Goal: Task Accomplishment & Management: Use online tool/utility

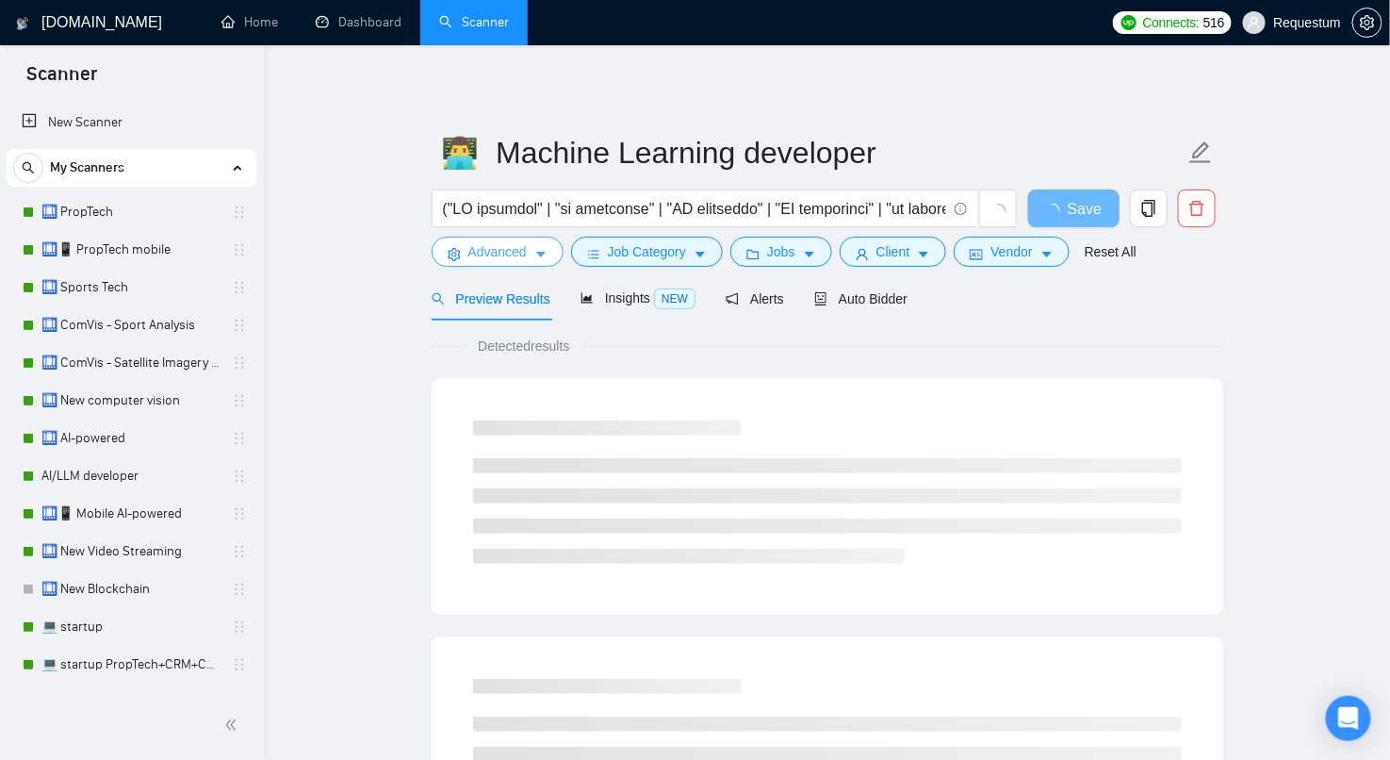
click at [520, 260] on span "Advanced" at bounding box center [497, 251] width 58 height 21
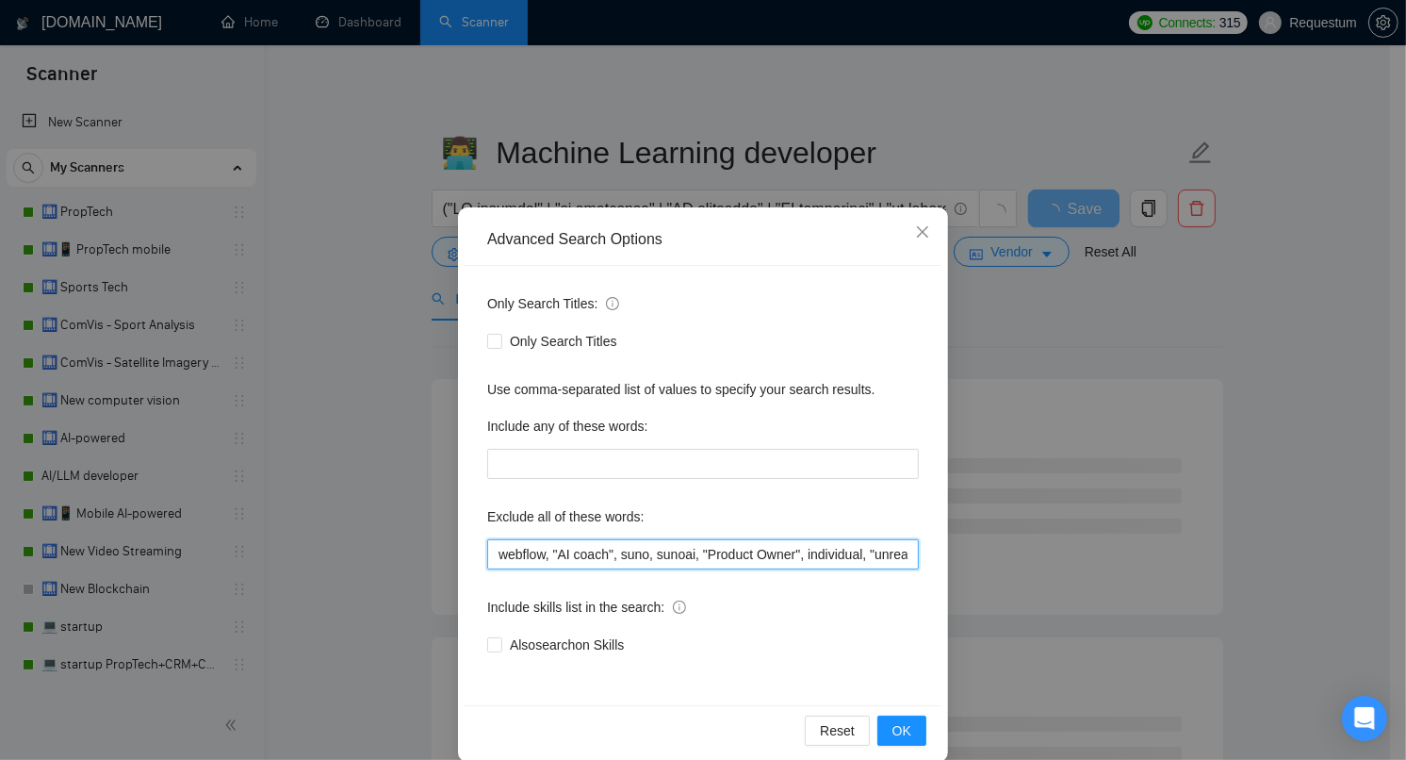
click at [487, 553] on input "webflow, "AI coach", suno, sunoai, "Product Owner", individual, "unreal engine"…" at bounding box center [703, 554] width 432 height 30
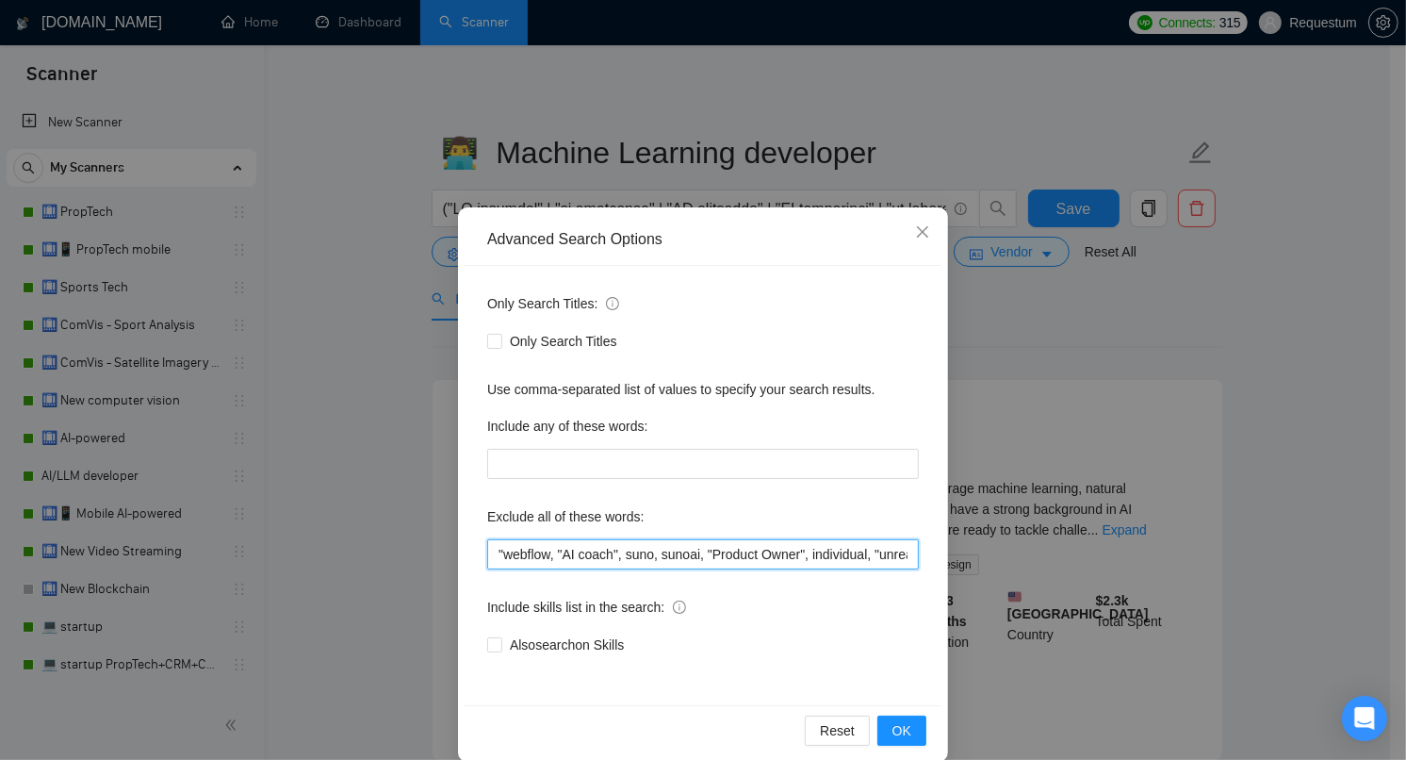
paste input "equity,"
type input ""equity,", webflow, "AI coach", suno, sunoai, "Product Owner", individual, "unr…"
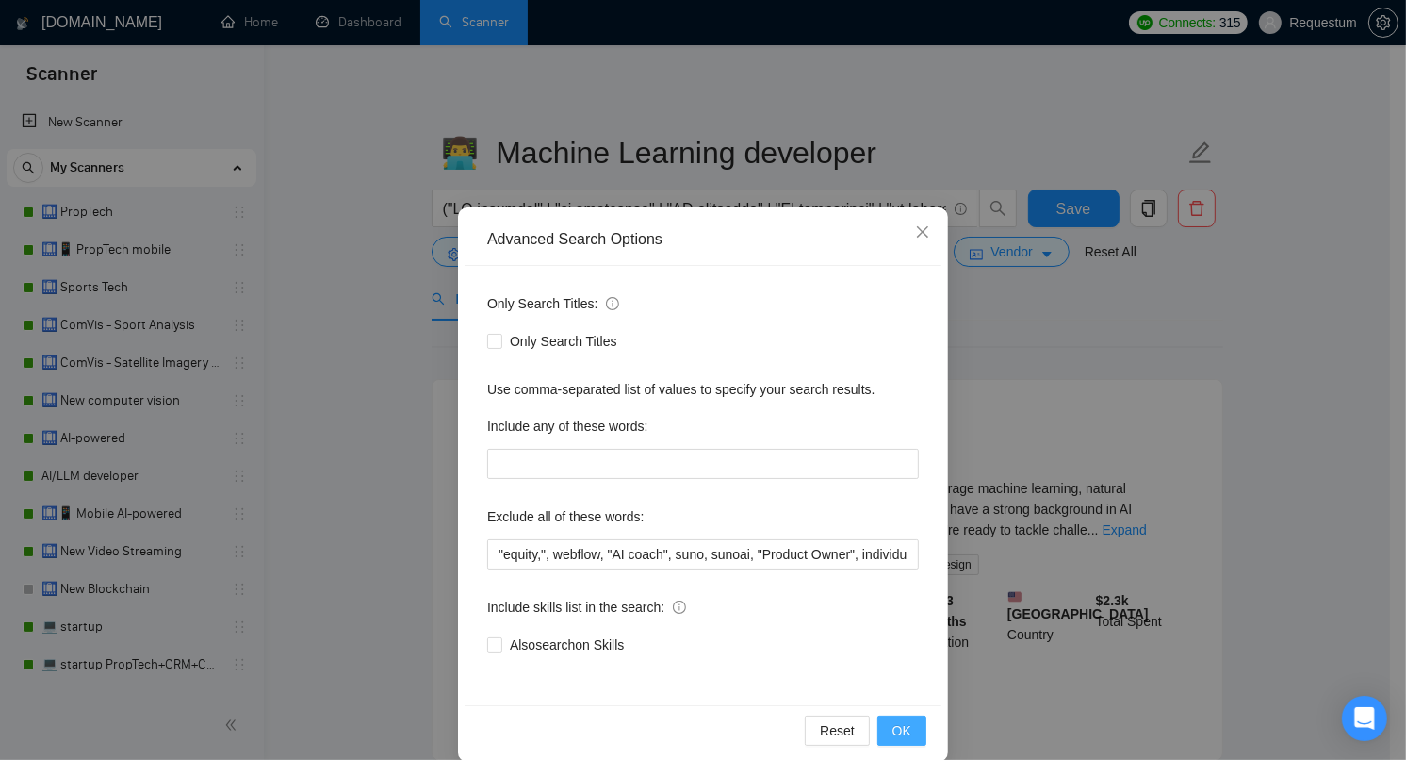
click at [899, 731] on span "OK" at bounding box center [901, 730] width 19 height 21
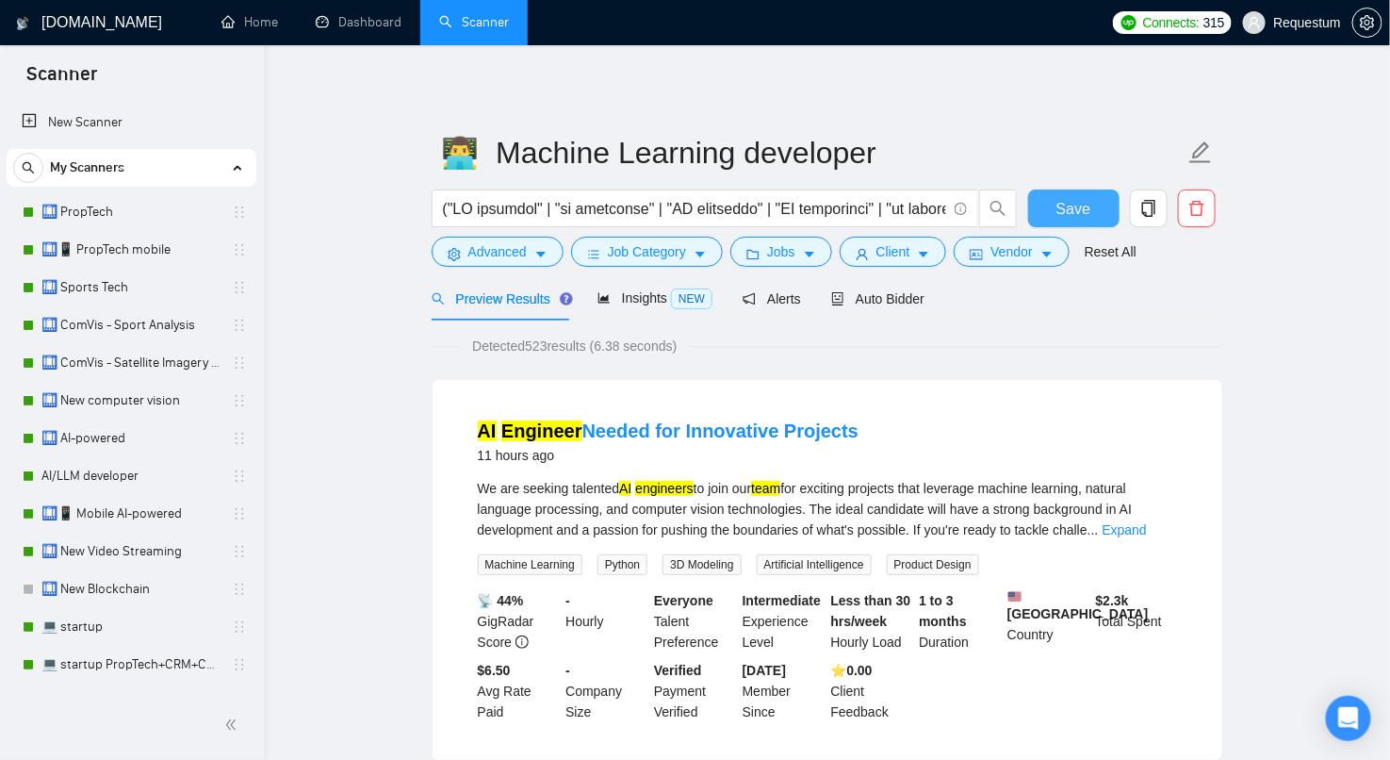
click at [1104, 203] on button "Save" at bounding box center [1073, 208] width 91 height 38
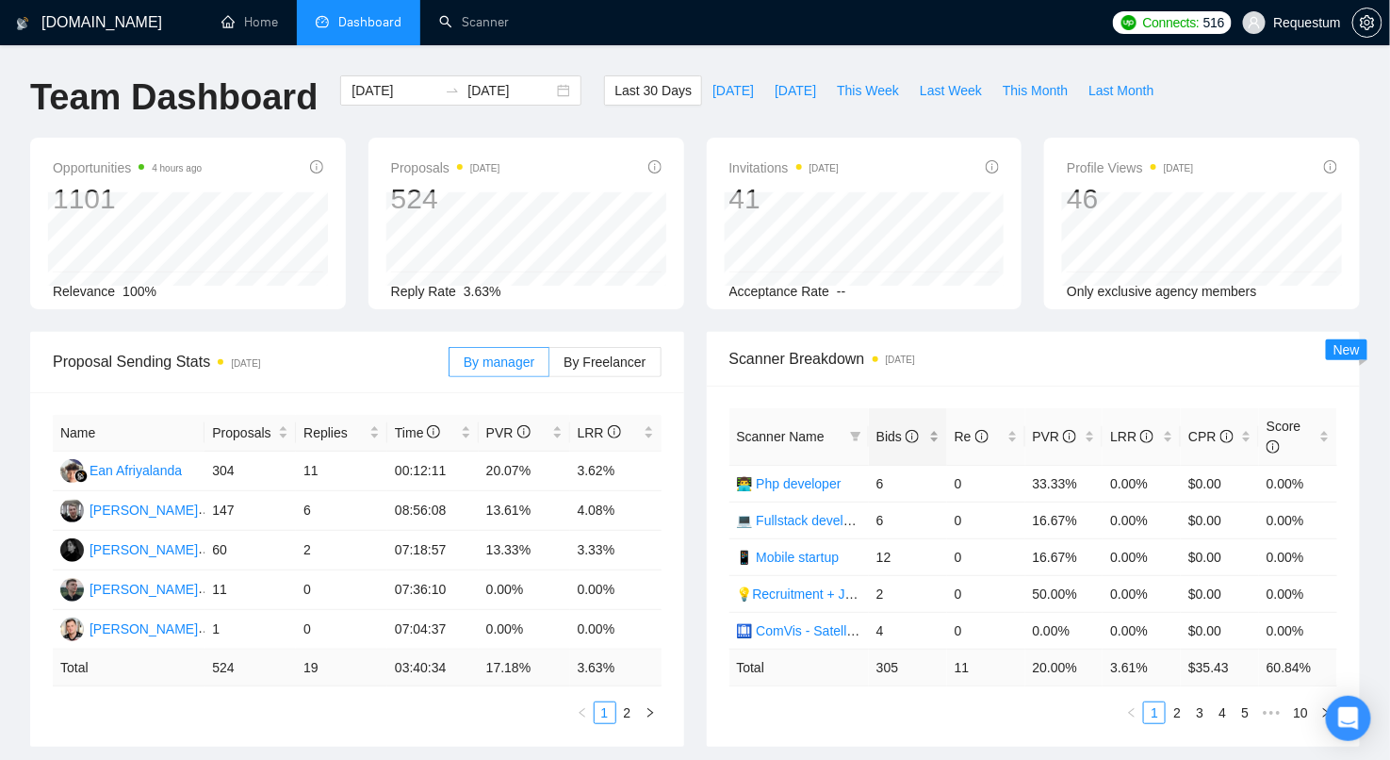
click at [938, 438] on div "Bids" at bounding box center [907, 436] width 63 height 21
